Goal: Information Seeking & Learning: Find contact information

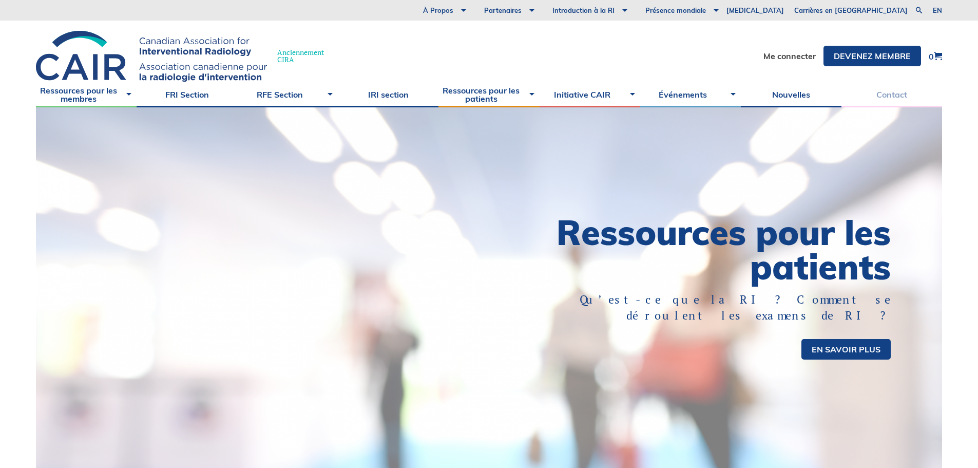
click at [900, 93] on link "Contact" at bounding box center [892, 95] width 101 height 26
click at [894, 97] on link "Contact" at bounding box center [892, 95] width 101 height 26
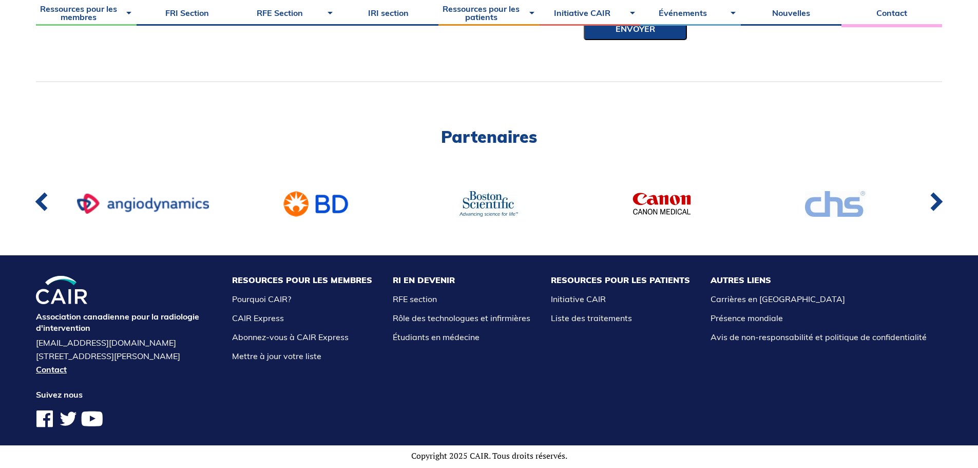
scroll to position [712, 0]
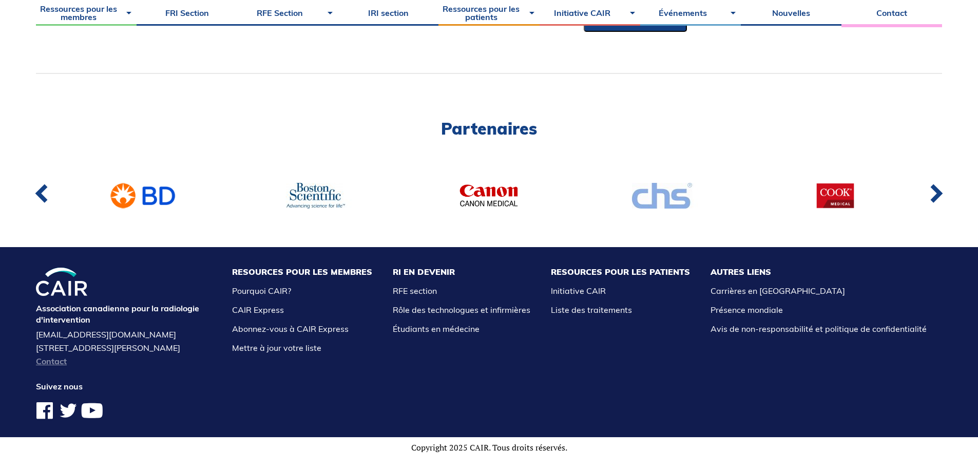
click at [60, 363] on link "Contact" at bounding box center [124, 361] width 176 height 8
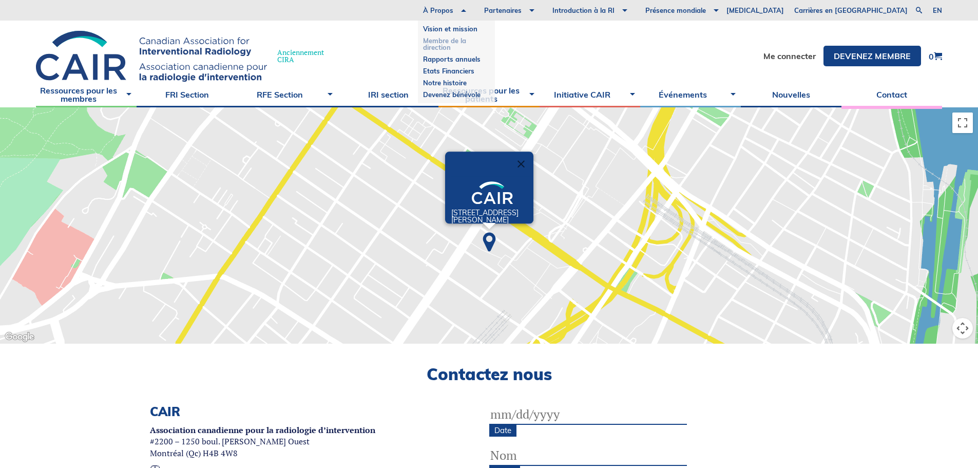
click at [490, 43] on link "Membre de la direction" at bounding box center [456, 44] width 67 height 18
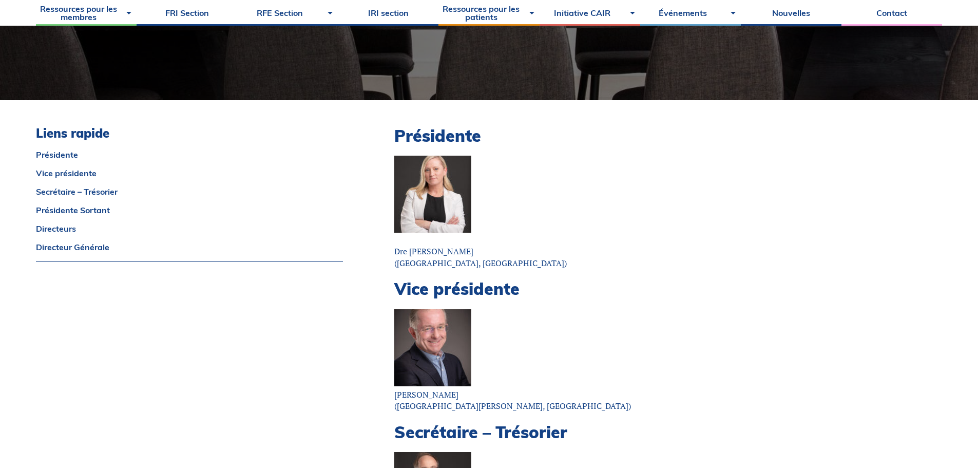
scroll to position [205, 0]
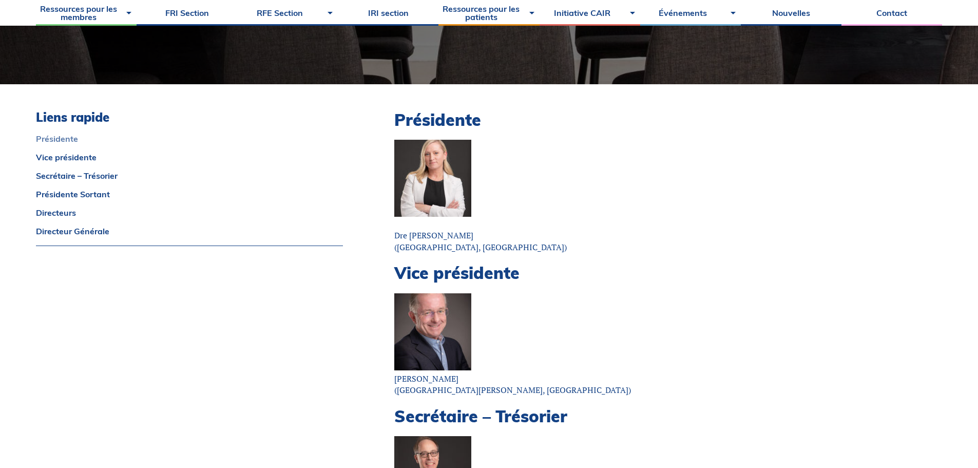
click at [72, 140] on link "Présidente" at bounding box center [189, 139] width 307 height 8
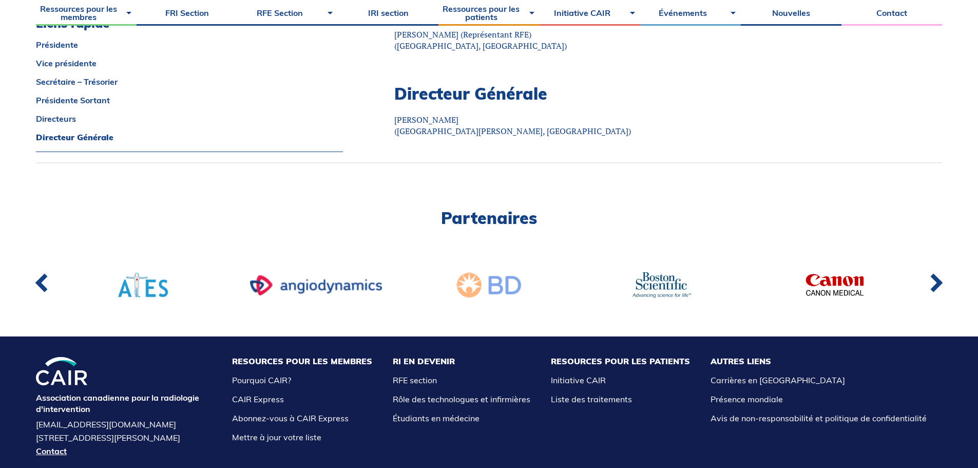
scroll to position [1849, 0]
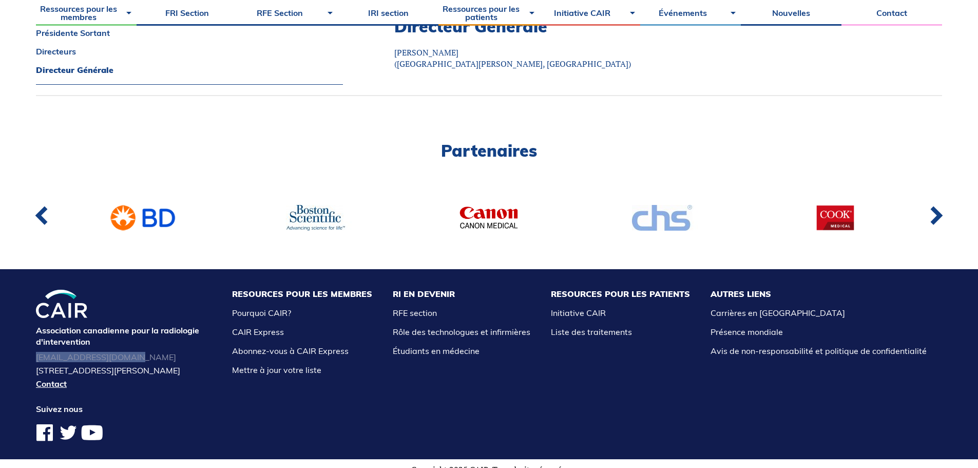
drag, startPoint x: 32, startPoint y: 357, endPoint x: 170, endPoint y: 357, distance: 138.1
click at [170, 357] on div "Association canadienne pour la radiologie d'intervention cairservice@cairweb.ca…" at bounding box center [489, 364] width 978 height 190
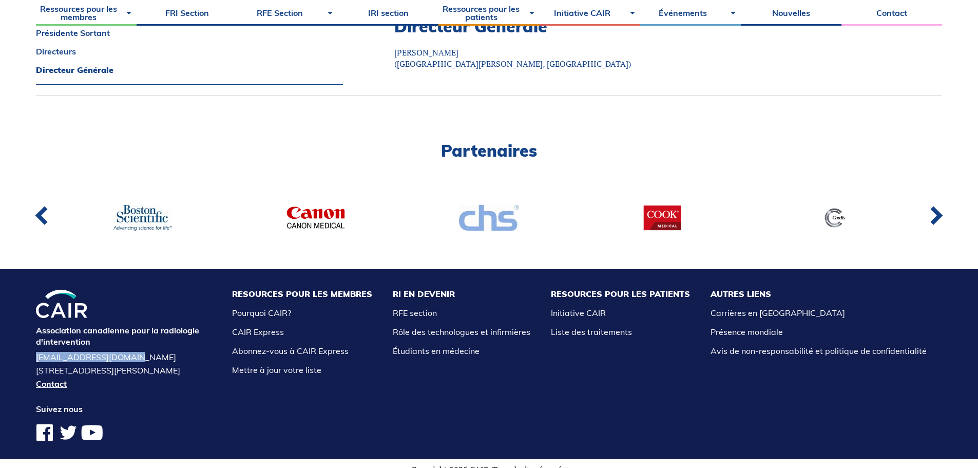
copy link "[EMAIL_ADDRESS][DOMAIN_NAME]"
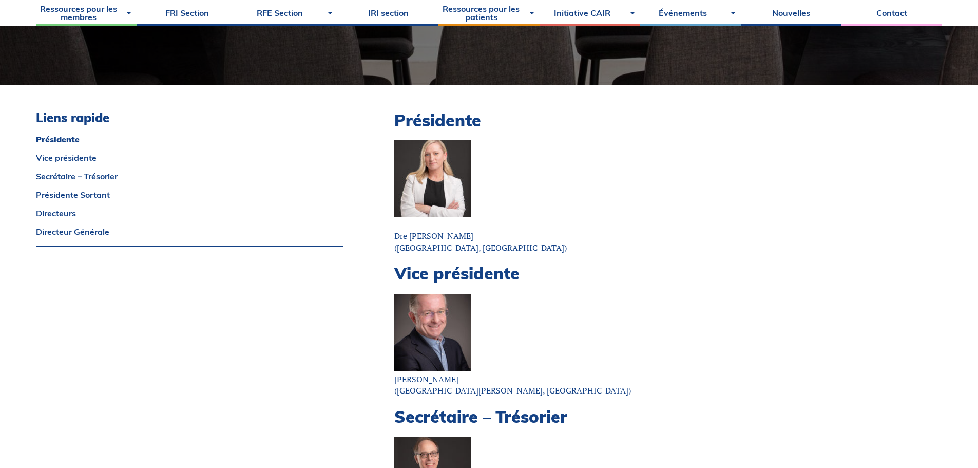
scroll to position [205, 0]
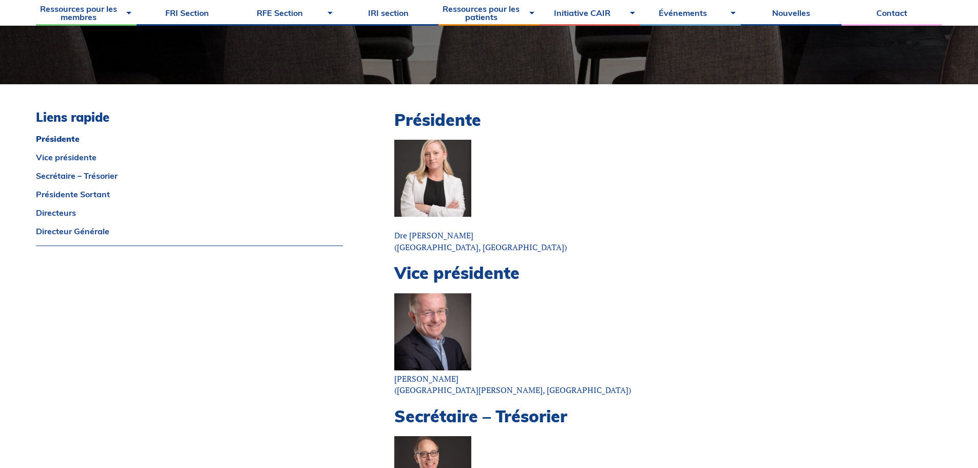
drag, startPoint x: 395, startPoint y: 233, endPoint x: 514, endPoint y: 227, distance: 118.8
click at [511, 233] on p "Dre Alessandra Cassano-Bailey (Winnipeg, MB)" at bounding box center [629, 241] width 471 height 23
copy p "Dre Alessandra Cassano-Bailey"
